Goal: Navigation & Orientation: Find specific page/section

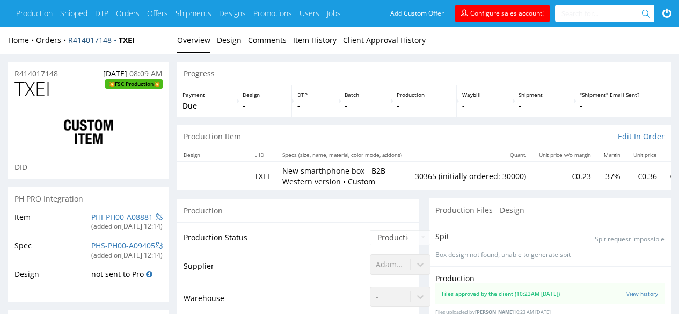
click at [84, 43] on link "R414017148" at bounding box center [93, 40] width 50 height 10
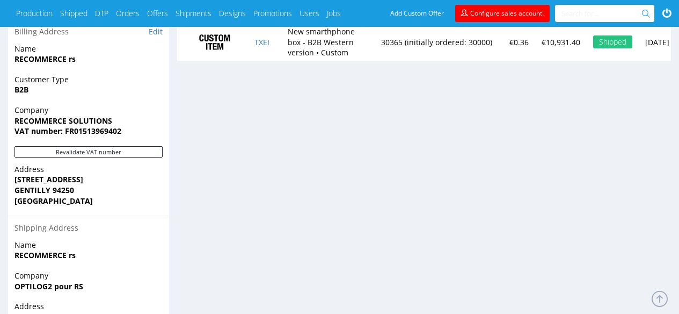
scroll to position [523, 0]
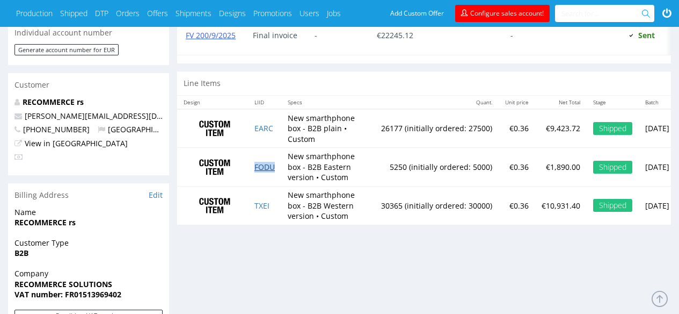
click at [268, 168] on link "FODU" at bounding box center [264, 167] width 20 height 10
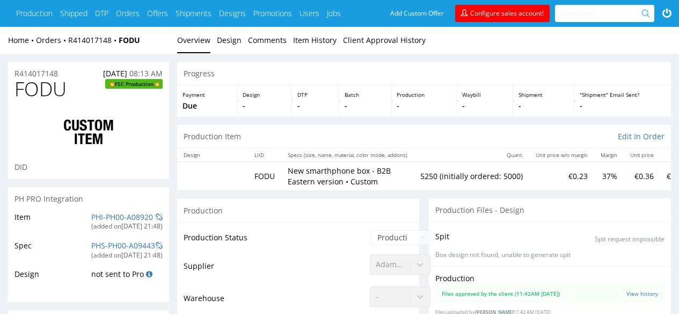
click at [81, 45] on div "Home Orders R414017148 FODU" at bounding box center [88, 40] width 161 height 11
click at [80, 39] on link "R414017148" at bounding box center [93, 40] width 50 height 10
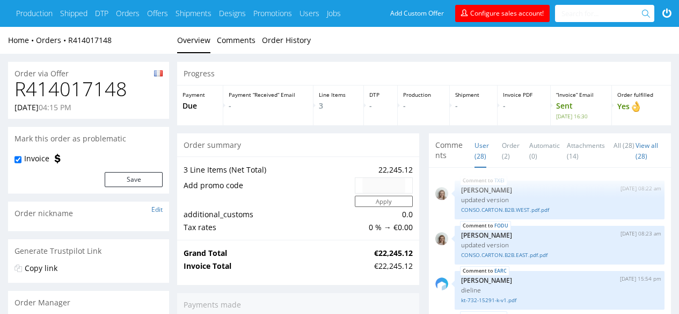
scroll to position [1348, 0]
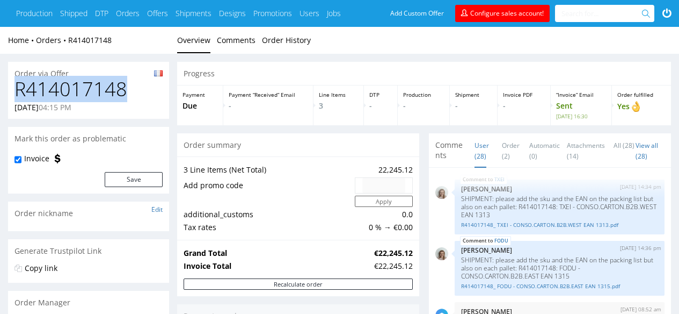
drag, startPoint x: 128, startPoint y: 93, endPoint x: 11, endPoint y: 93, distance: 117.6
click at [11, 93] on div "R414017148 29.07.2025 04:15 PM" at bounding box center [88, 98] width 161 height 40
copy h1 "R414017148"
